Goal: Check status: Check status

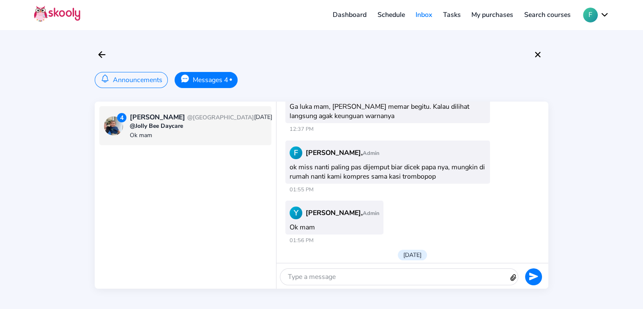
scroll to position [1331, 0]
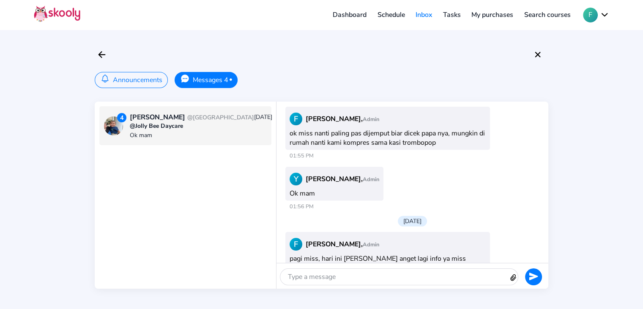
click at [351, 18] on link "Dashboard" at bounding box center [349, 15] width 45 height 14
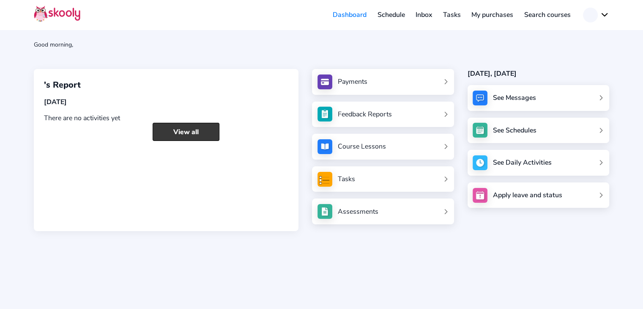
click at [189, 135] on link "View all" at bounding box center [186, 132] width 67 height 18
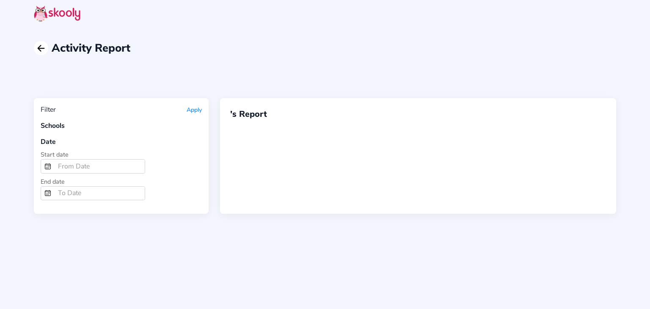
click at [44, 49] on icon "Arrow Back" at bounding box center [41, 48] width 10 height 10
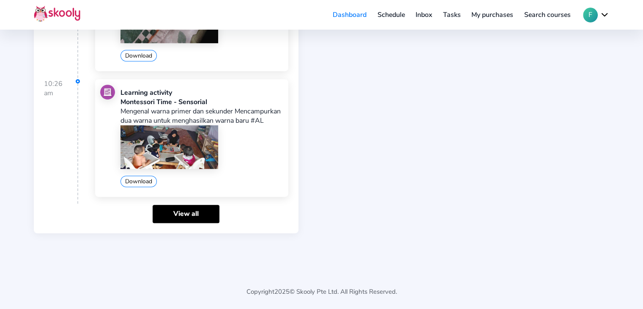
scroll to position [351, 0]
click at [185, 210] on link "View all" at bounding box center [186, 213] width 67 height 18
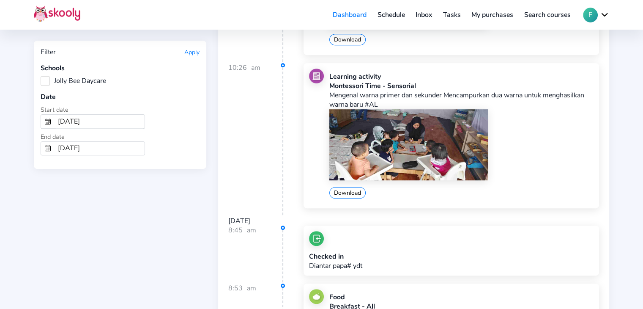
scroll to position [507, 0]
